Goal: Find specific page/section: Find specific page/section

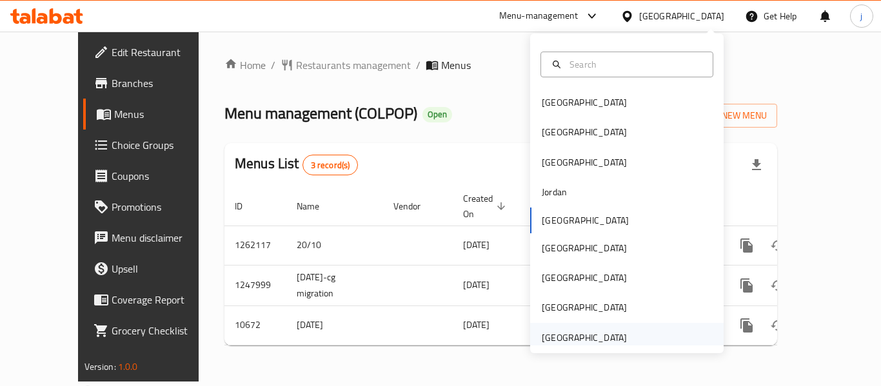
click at [569, 334] on div "[GEOGRAPHIC_DATA]" at bounding box center [584, 338] width 85 height 14
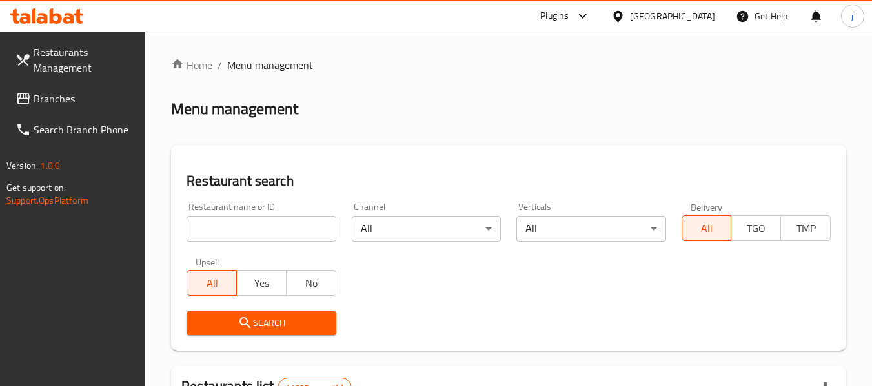
click at [561, 15] on div "Plugins" at bounding box center [554, 15] width 28 height 15
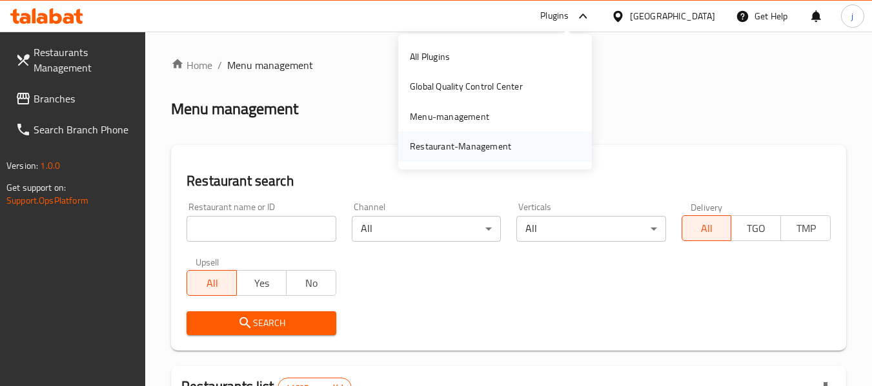
click at [424, 145] on div "Restaurant-Management" at bounding box center [460, 146] width 101 height 14
